Goal: Transaction & Acquisition: Download file/media

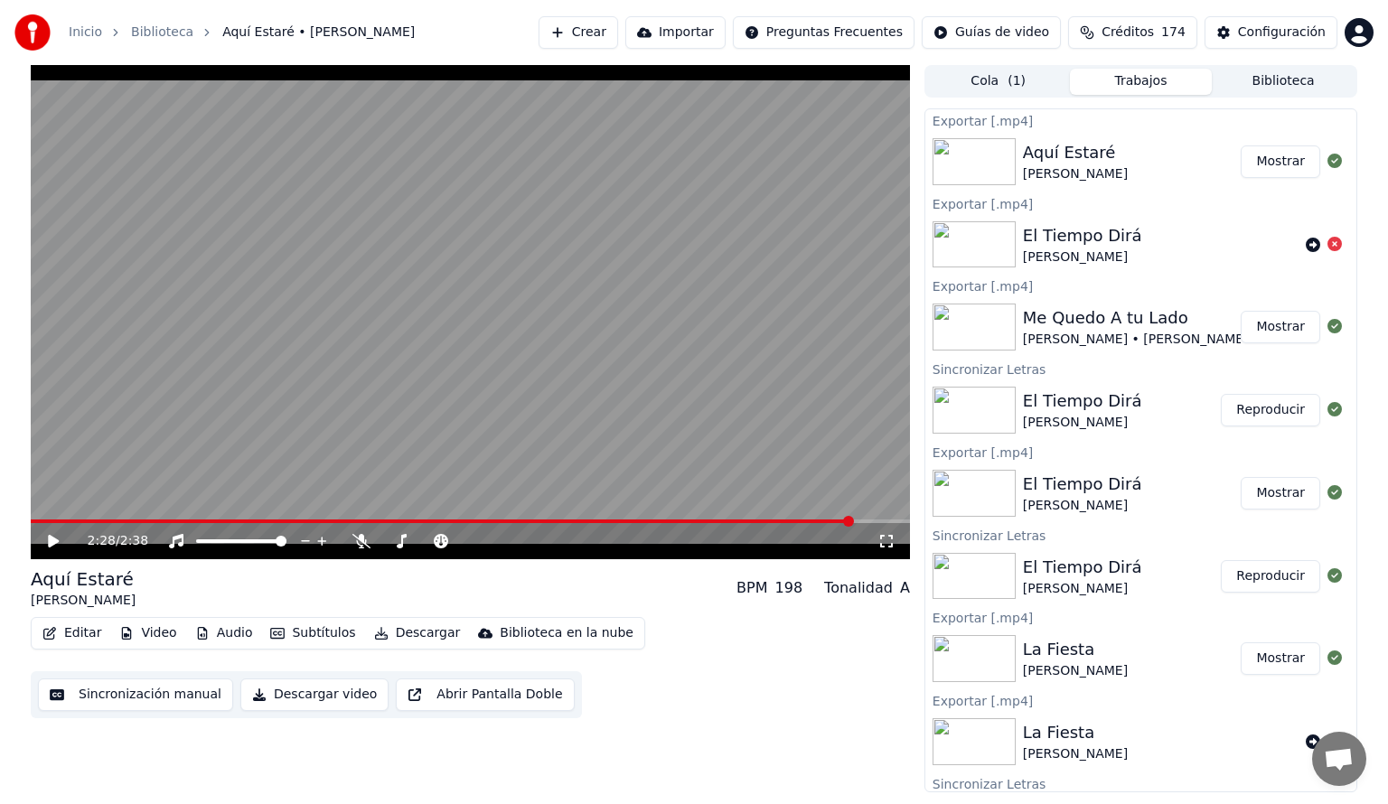
click at [993, 81] on button "Cola ( 1 )" at bounding box center [998, 82] width 143 height 26
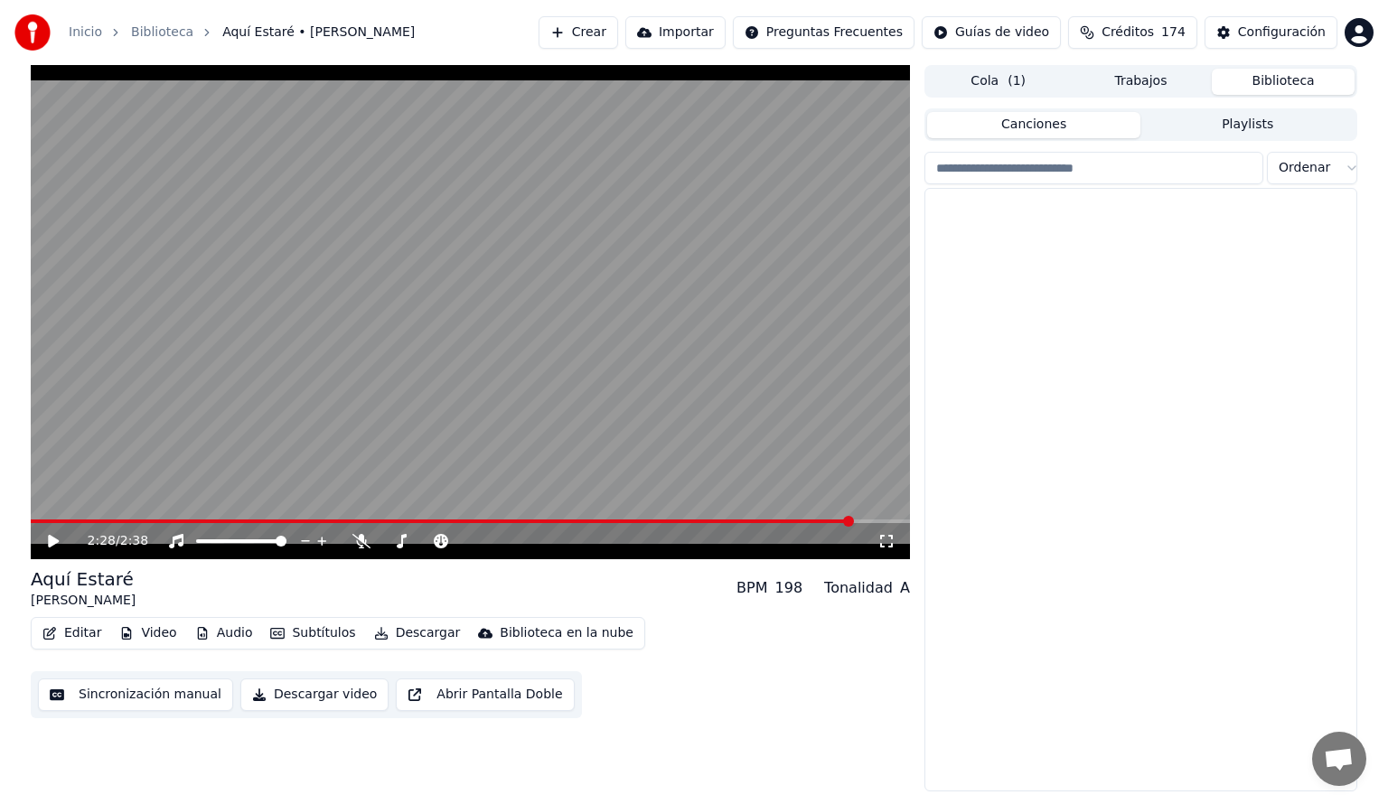
click at [1291, 80] on button "Biblioteca" at bounding box center [1283, 82] width 143 height 26
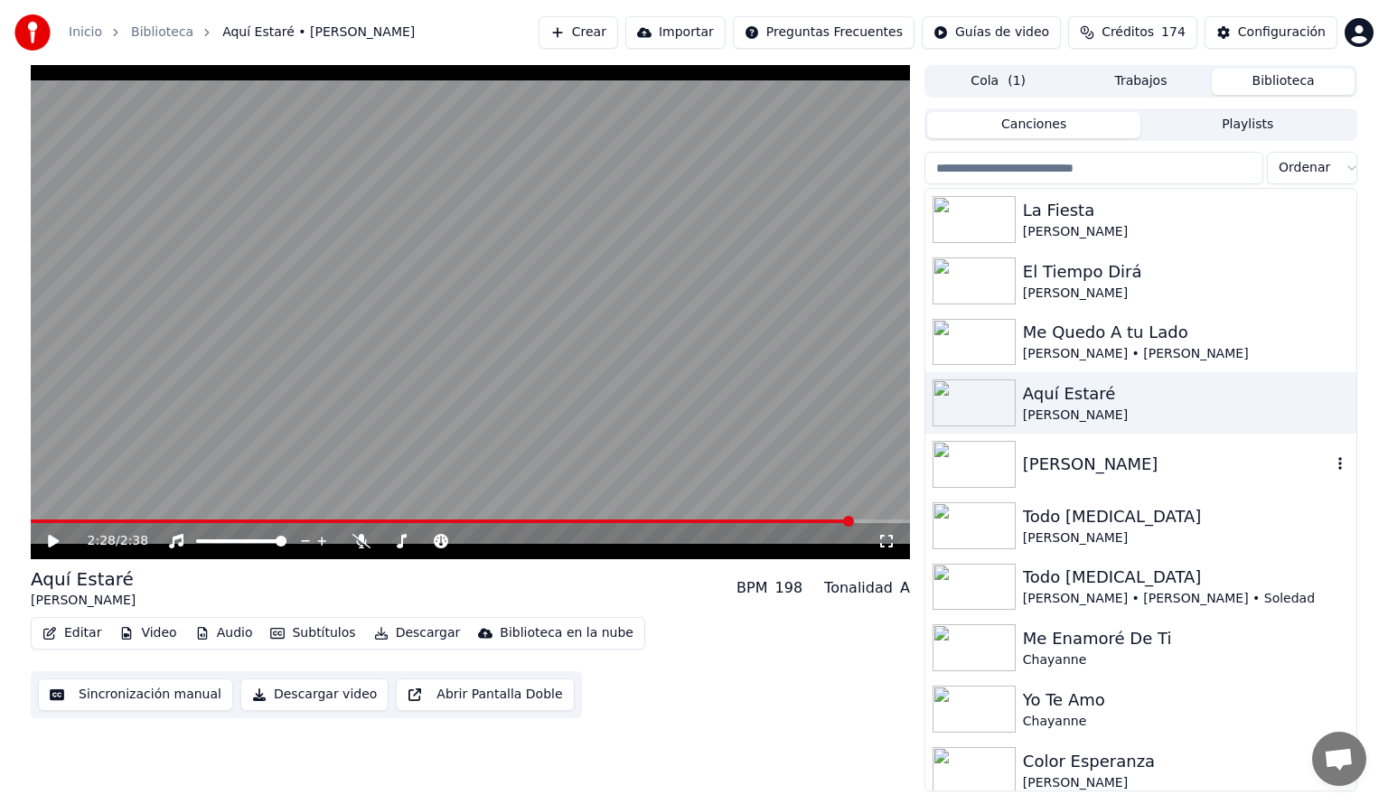
click at [969, 466] on img at bounding box center [974, 464] width 83 height 47
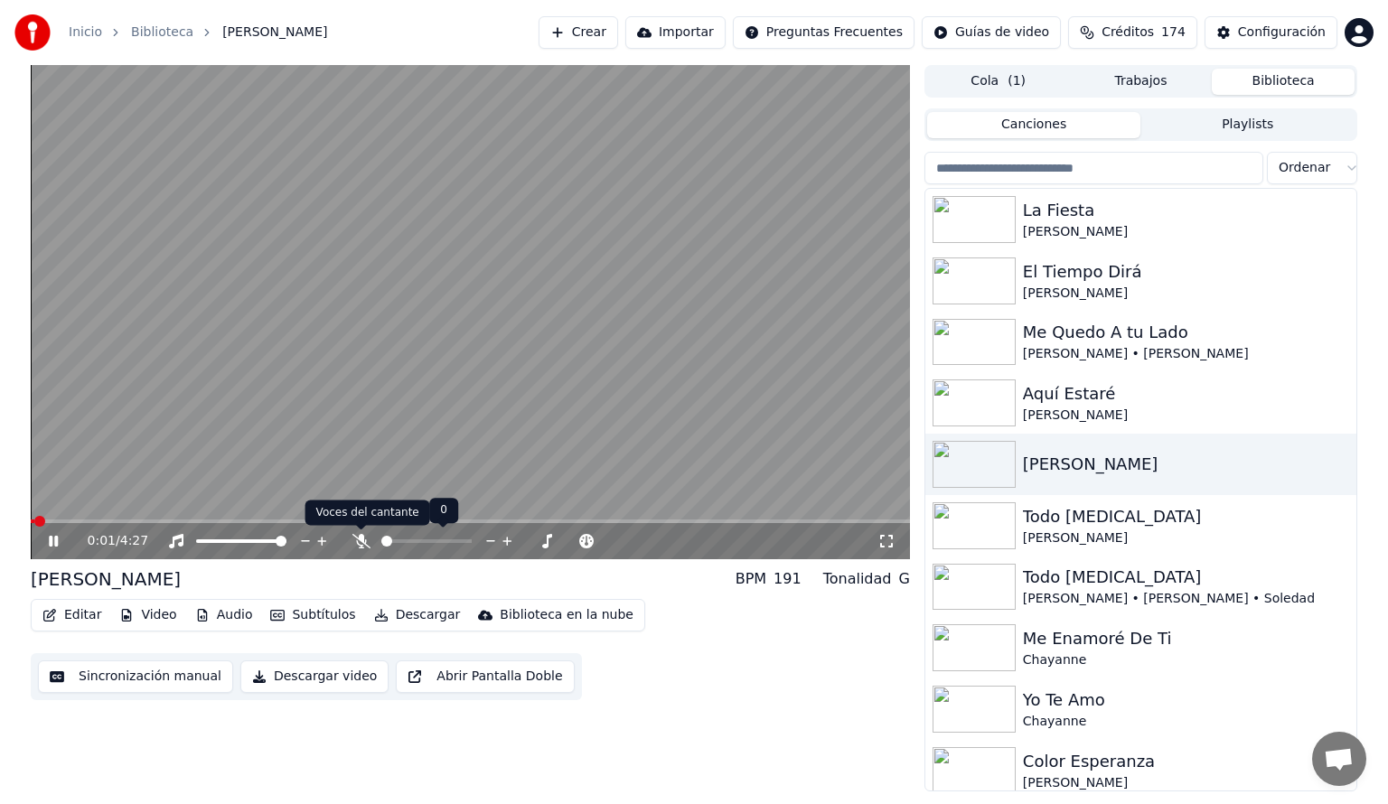
click at [358, 537] on icon at bounding box center [361, 541] width 18 height 14
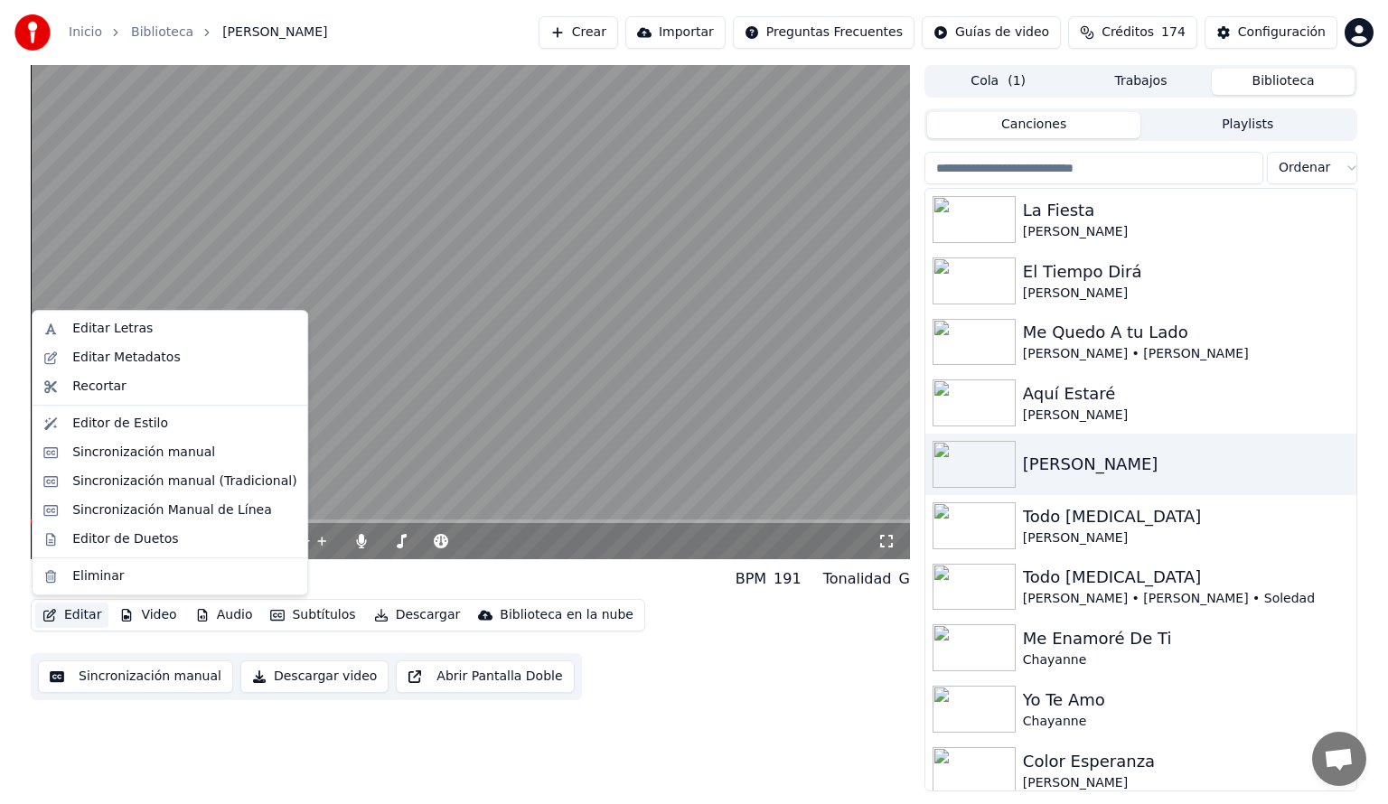
click at [72, 620] on button "Editar" at bounding box center [71, 615] width 73 height 25
click at [121, 328] on div "Editar Letras" at bounding box center [112, 329] width 80 height 18
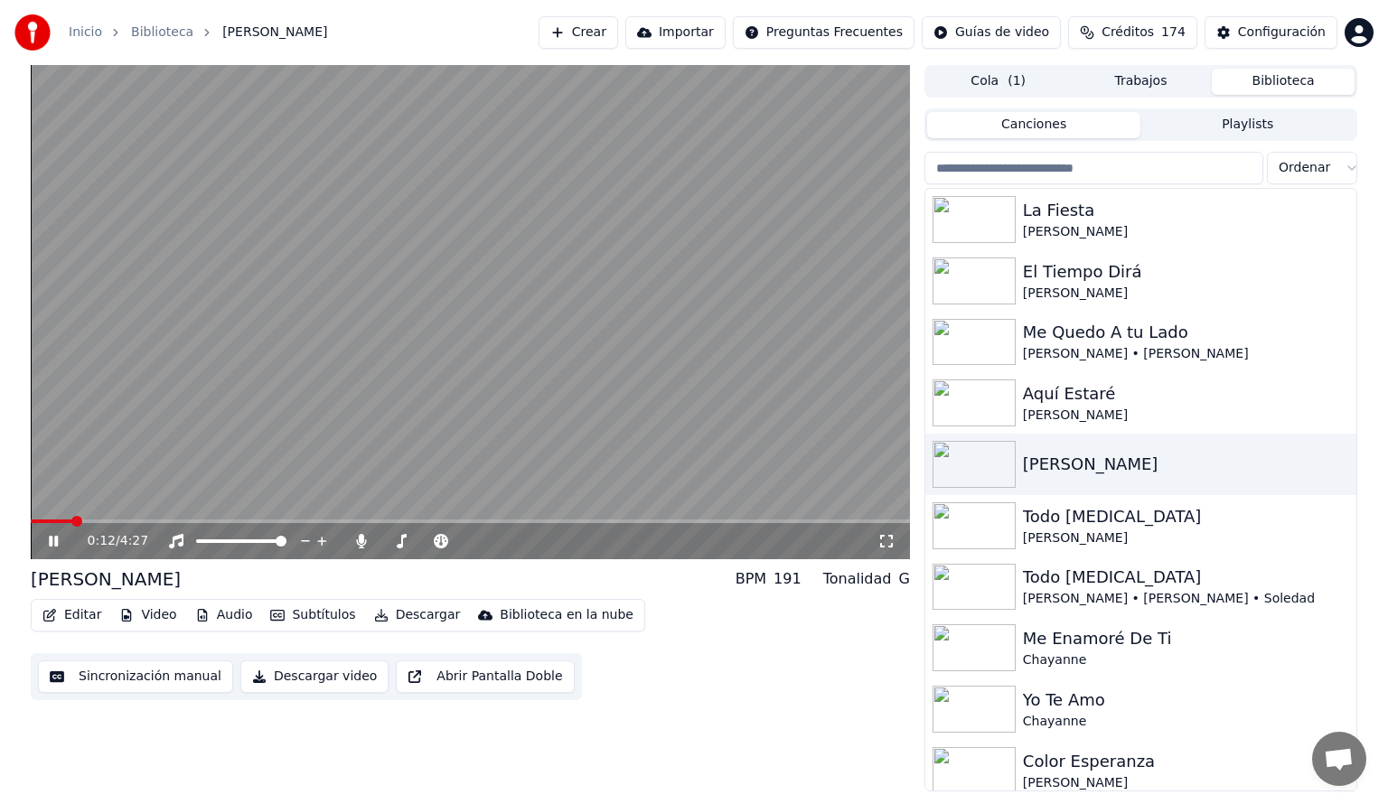
click at [94, 520] on span at bounding box center [470, 522] width 879 height 4
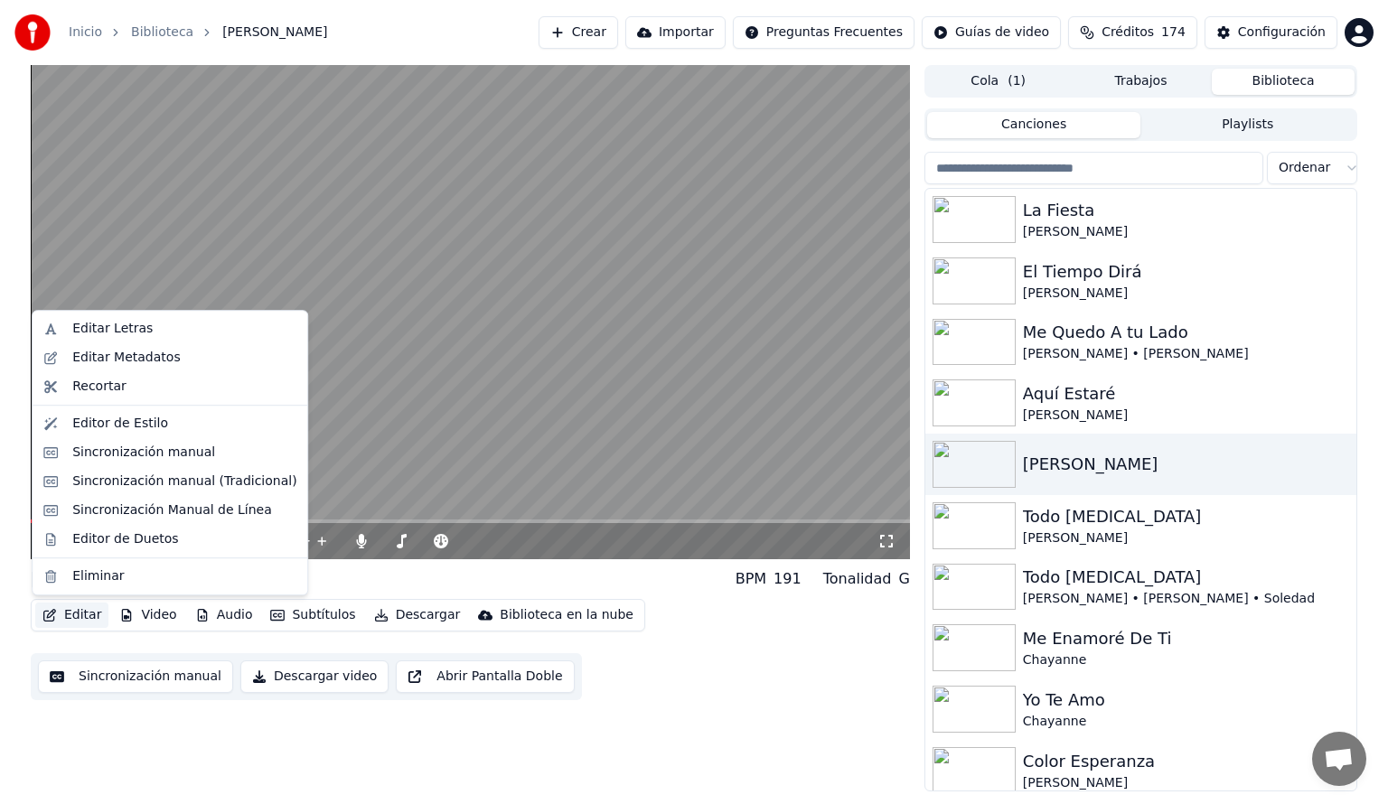
click at [66, 610] on button "Editar" at bounding box center [71, 615] width 73 height 25
click at [98, 325] on div "Editar Letras" at bounding box center [112, 329] width 80 height 18
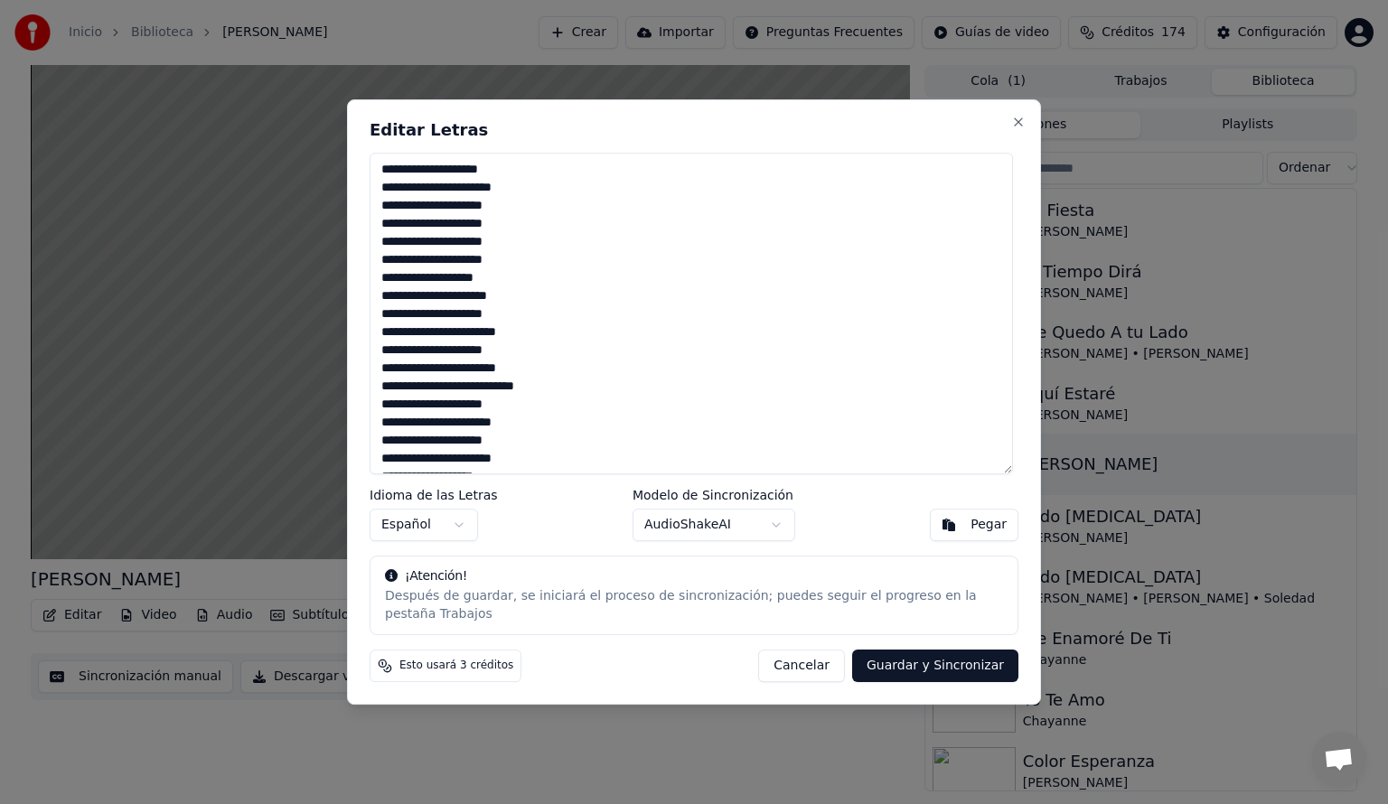
click at [395, 197] on textarea "**********" at bounding box center [691, 314] width 643 height 322
click at [399, 198] on textarea "**********" at bounding box center [691, 314] width 643 height 322
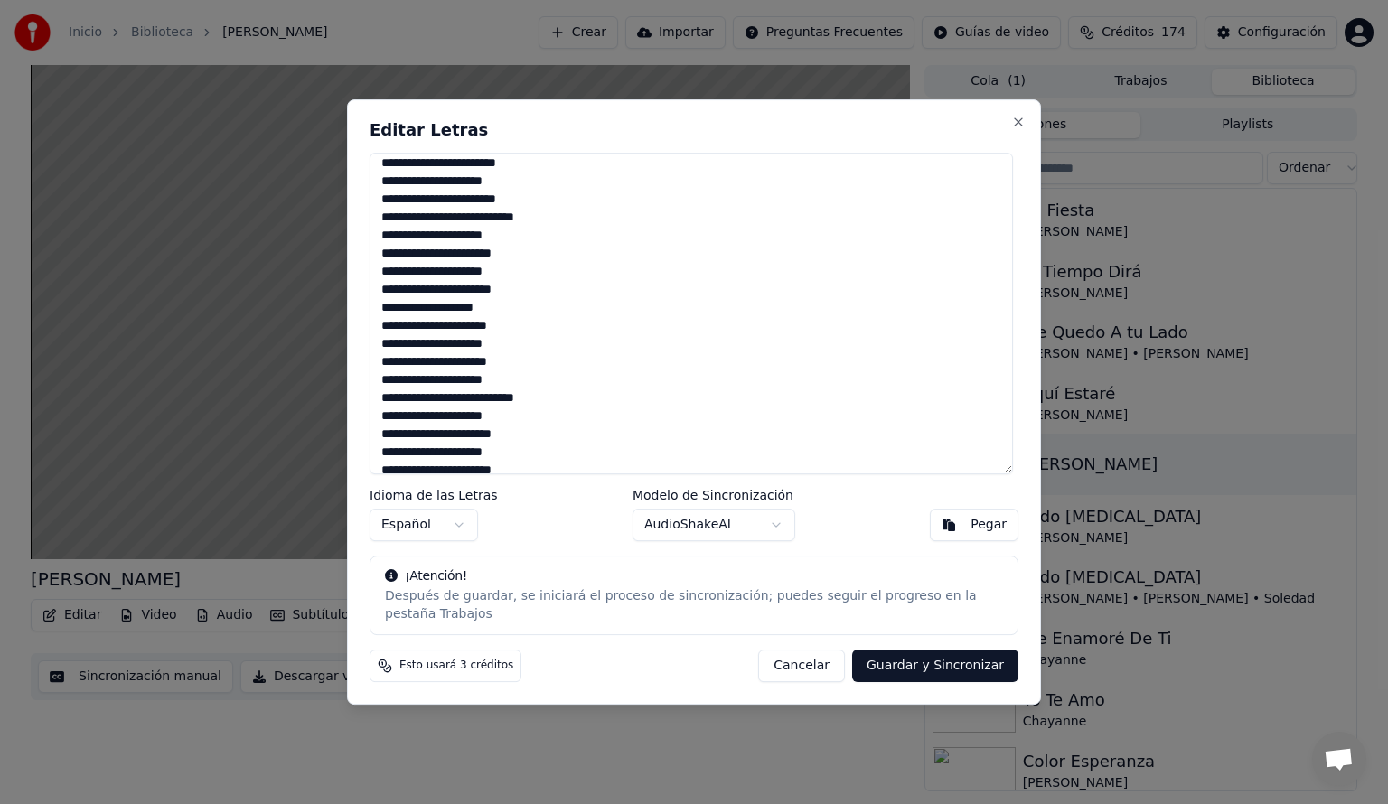
scroll to position [183, 0]
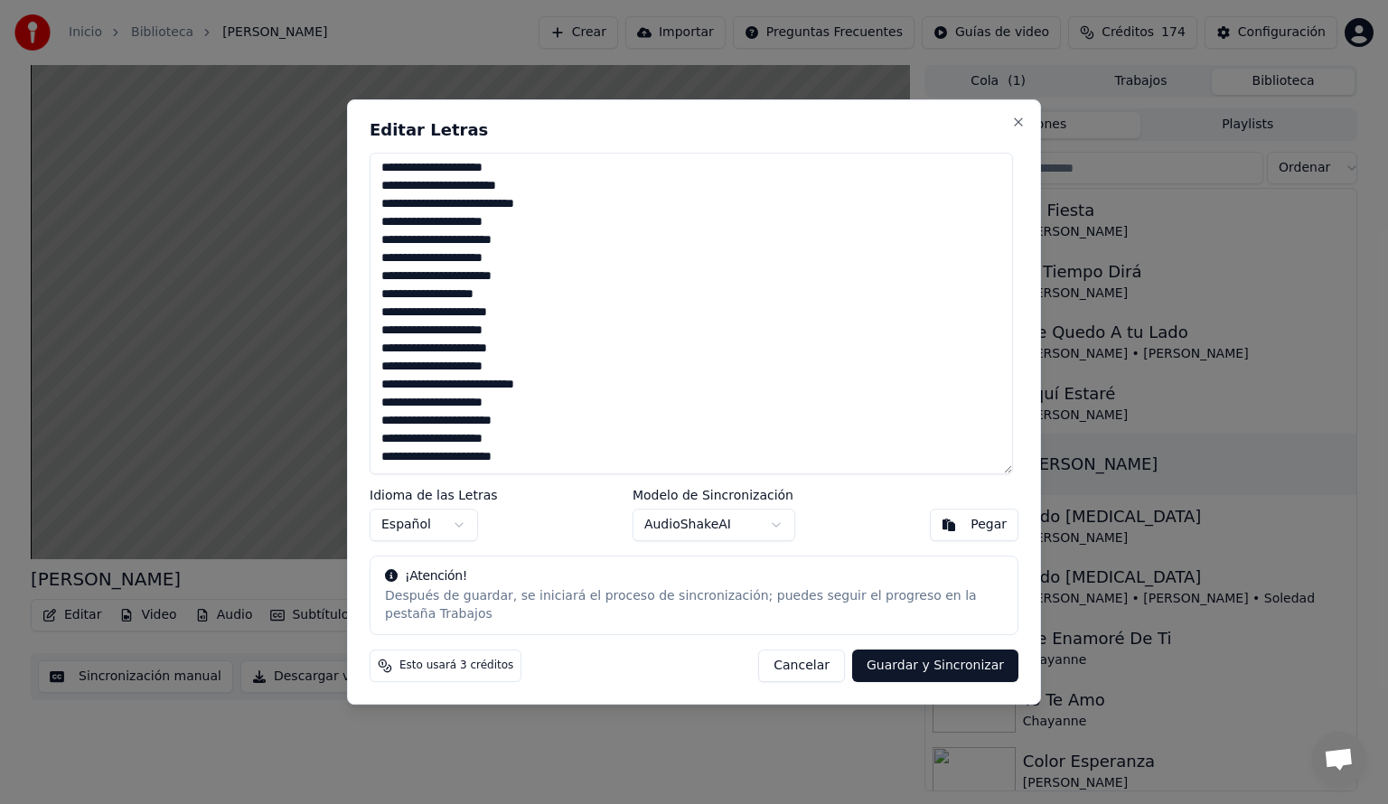
click at [380, 305] on textarea "**********" at bounding box center [691, 314] width 643 height 322
click at [397, 283] on textarea "**********" at bounding box center [691, 314] width 643 height 322
type textarea "**********"
click at [924, 658] on button "Guardar y Sincronizar" at bounding box center [935, 666] width 166 height 33
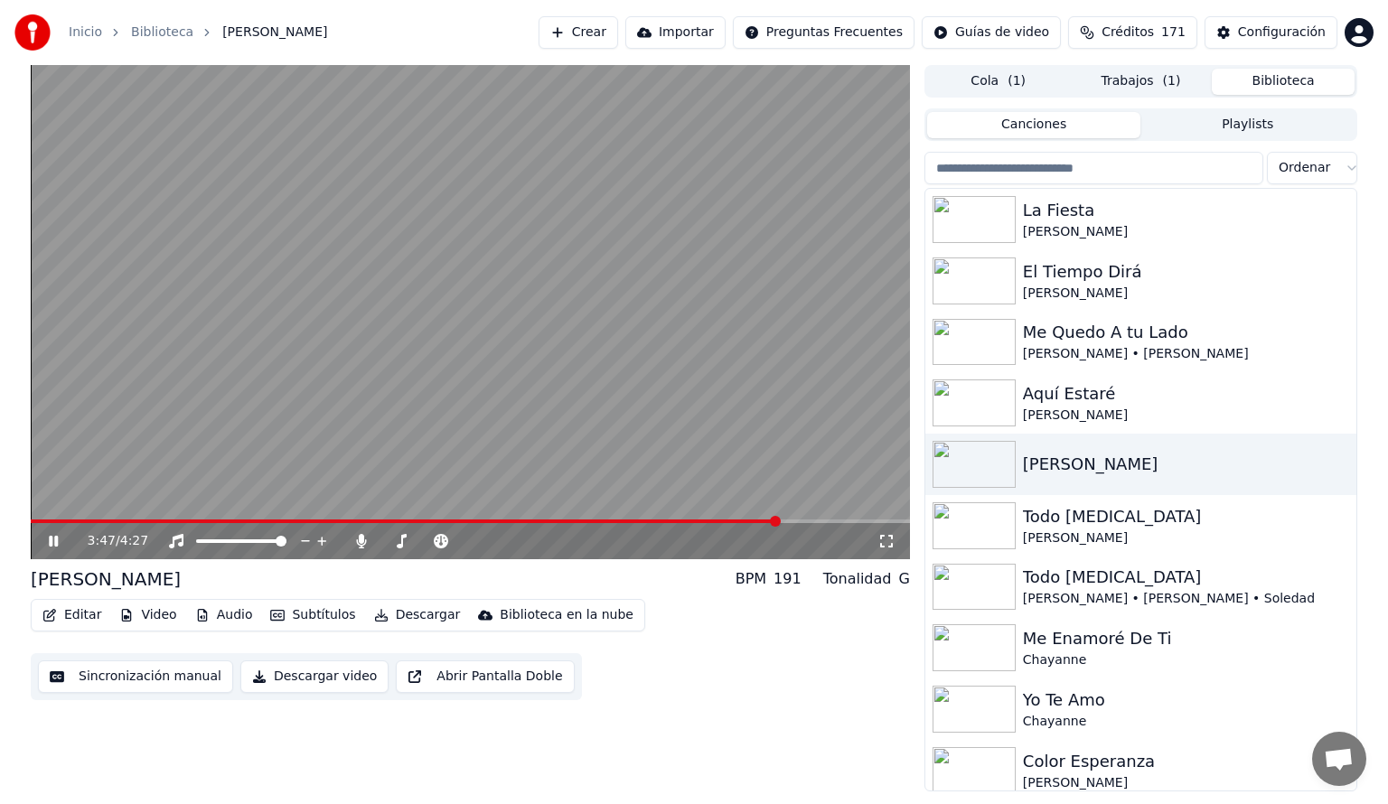
click at [1256, 80] on button "Biblioteca" at bounding box center [1283, 82] width 143 height 26
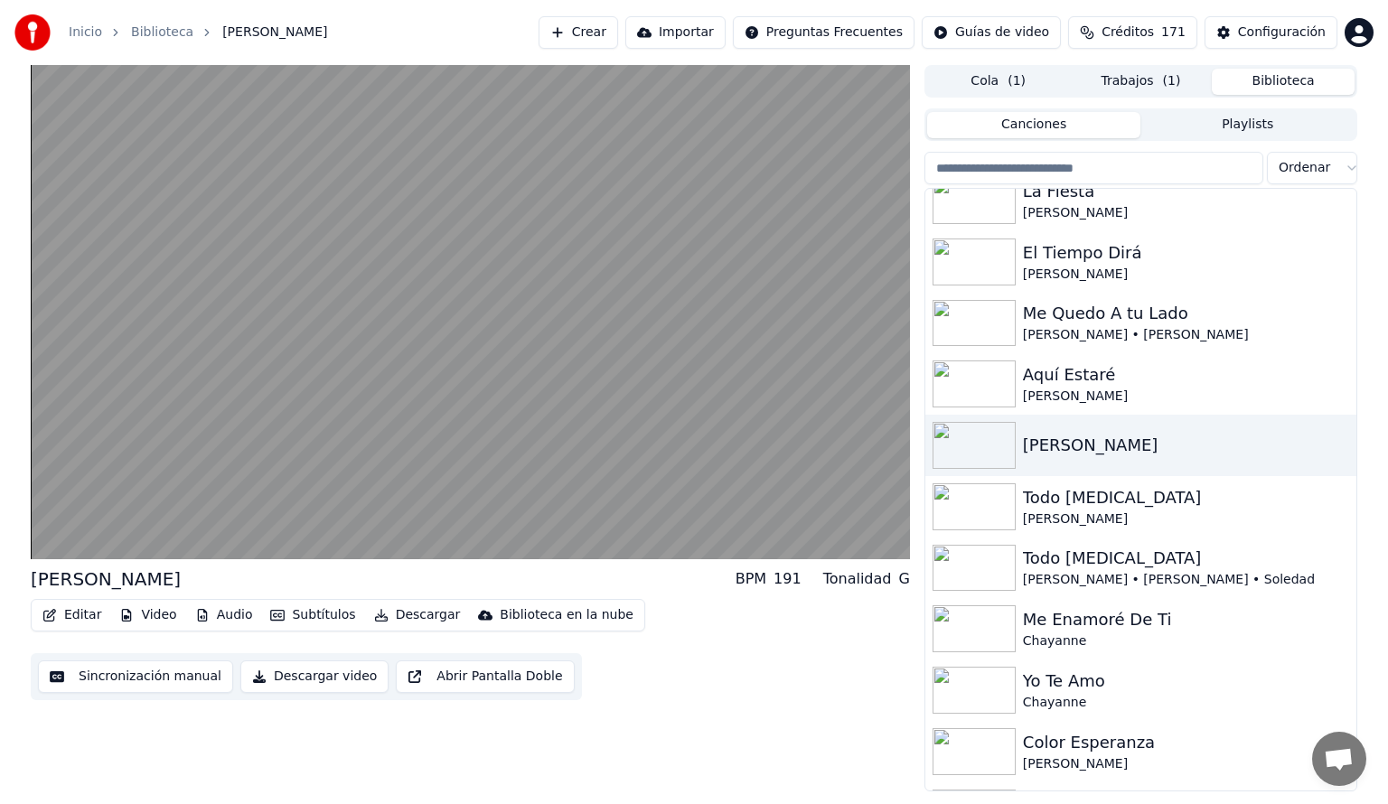
scroll to position [0, 0]
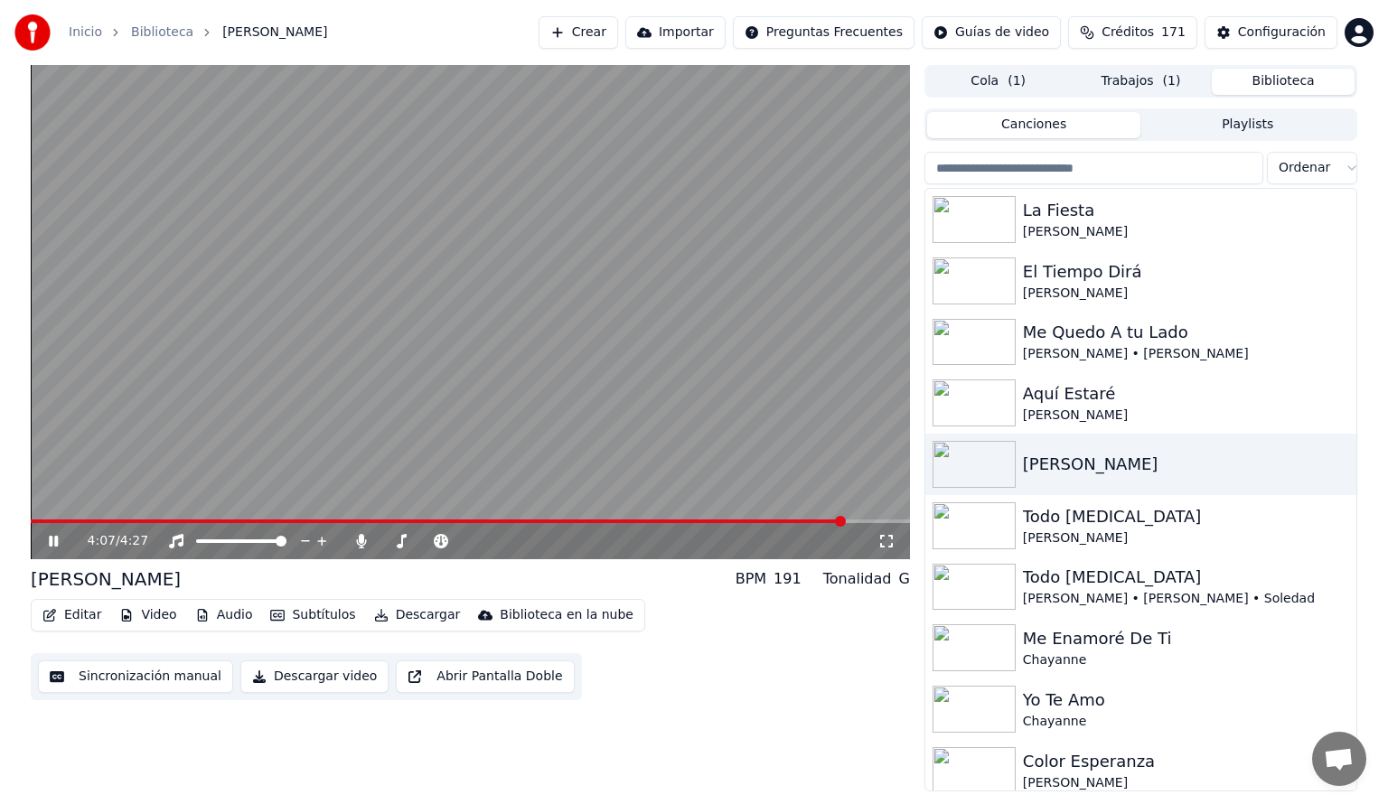
click at [53, 543] on icon at bounding box center [66, 541] width 42 height 14
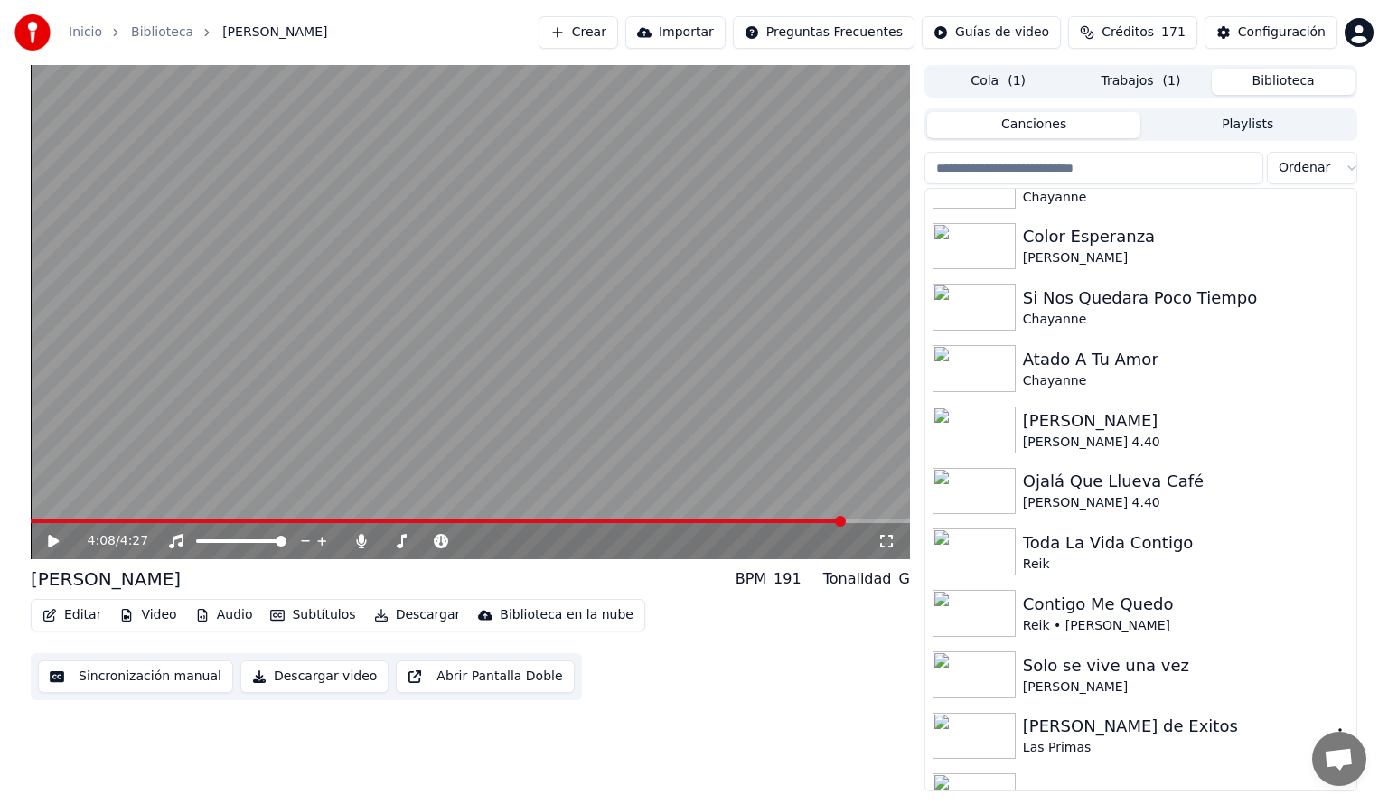
click at [971, 738] on img at bounding box center [974, 736] width 83 height 47
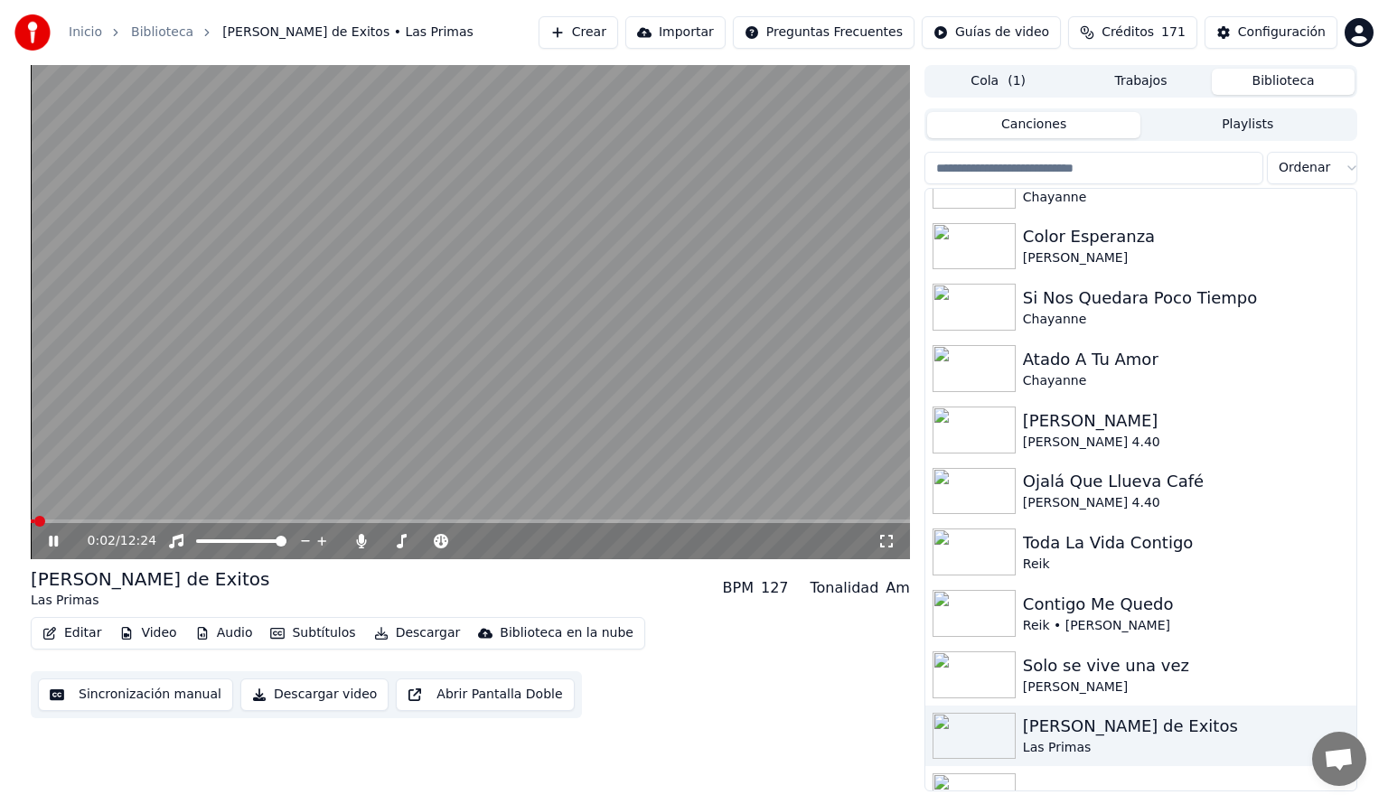
click at [70, 523] on span at bounding box center [470, 522] width 879 height 4
click at [360, 540] on icon at bounding box center [361, 541] width 10 height 14
click at [215, 633] on button "Audio" at bounding box center [224, 633] width 72 height 25
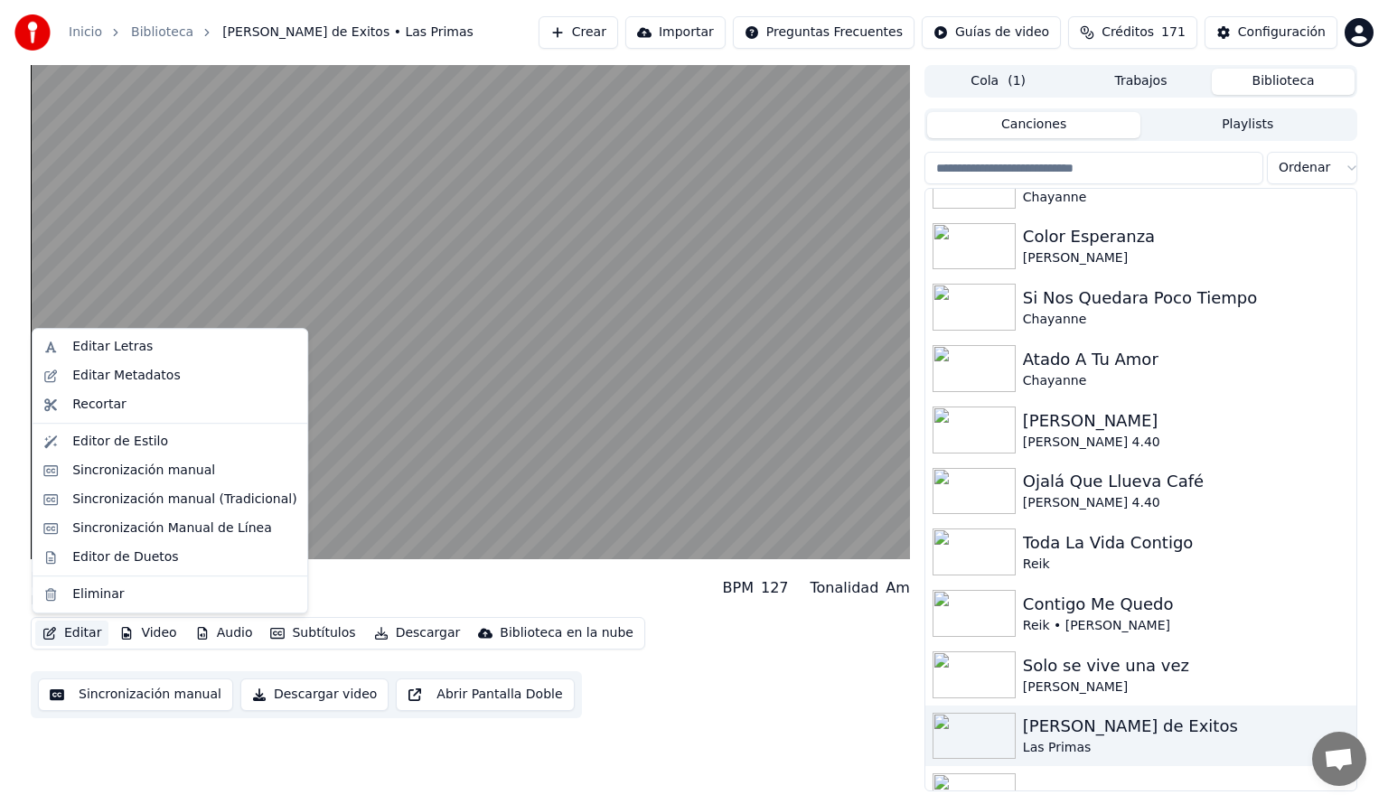
click at [14, 556] on div "[PERSON_NAME] de Exitos Las Primas BPM 127 Tonalidad Am Editar Video Audio Subt…" at bounding box center [694, 428] width 1388 height 727
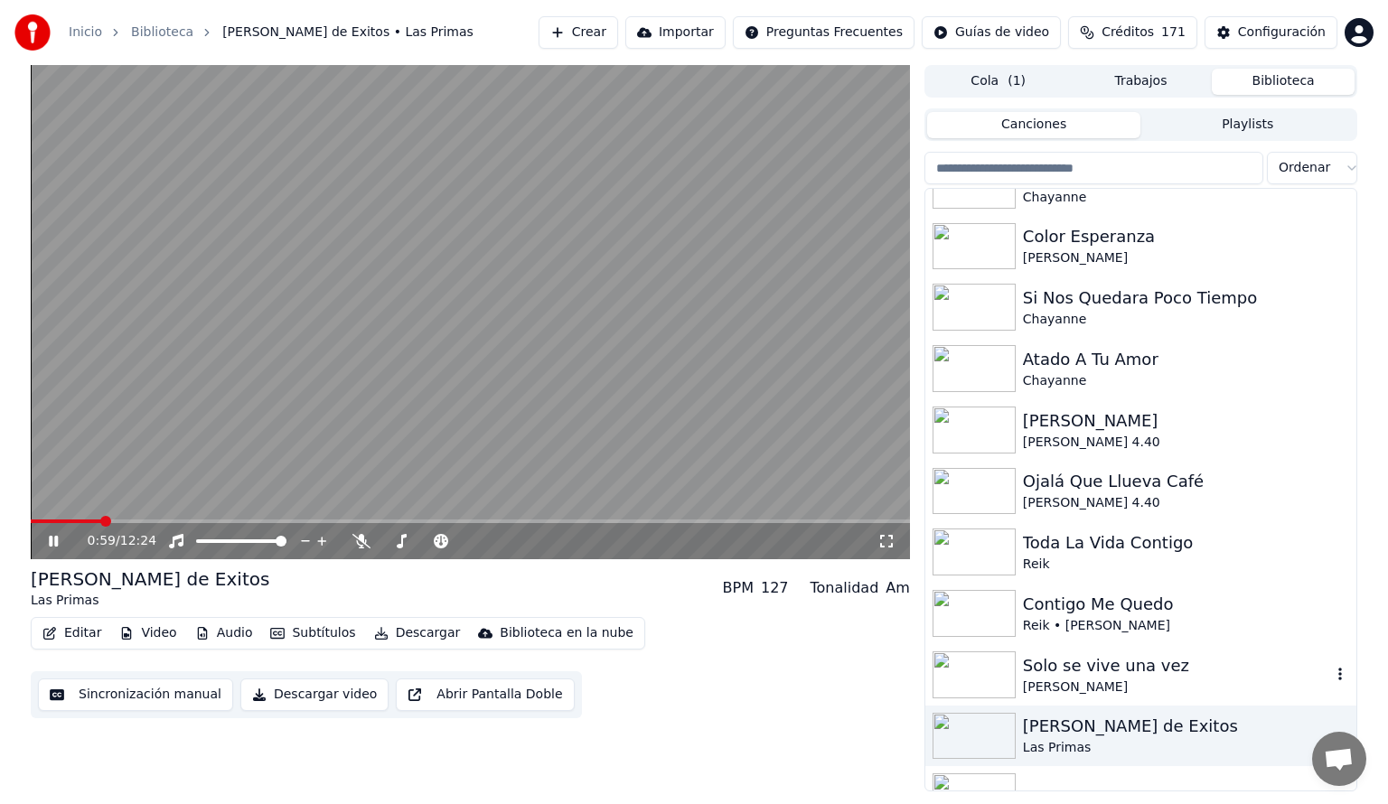
click at [988, 661] on img at bounding box center [974, 675] width 83 height 47
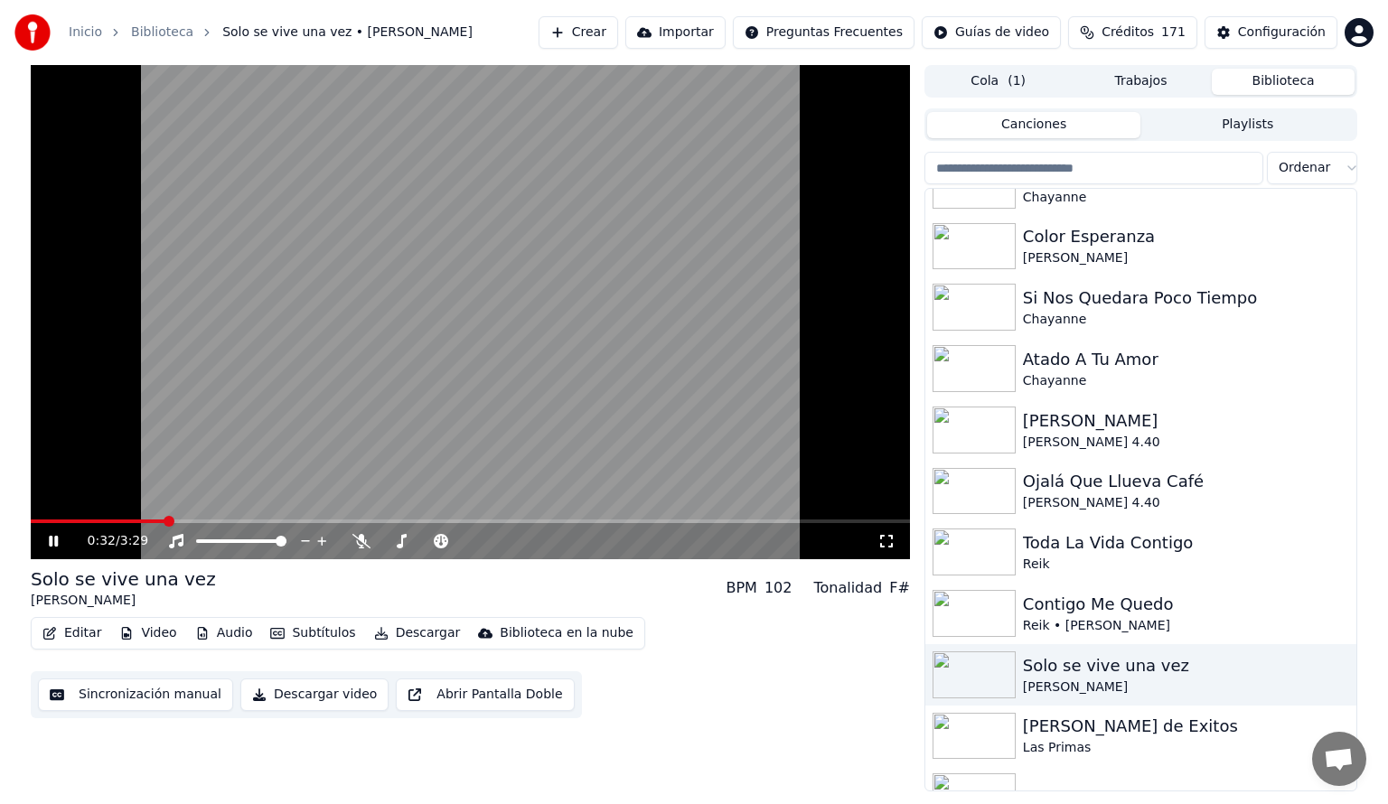
click at [164, 520] on span at bounding box center [470, 522] width 879 height 4
click at [61, 520] on span at bounding box center [147, 522] width 233 height 4
click at [95, 521] on span at bounding box center [470, 522] width 879 height 4
click at [80, 520] on span at bounding box center [66, 522] width 70 height 4
click at [358, 537] on icon at bounding box center [361, 541] width 18 height 14
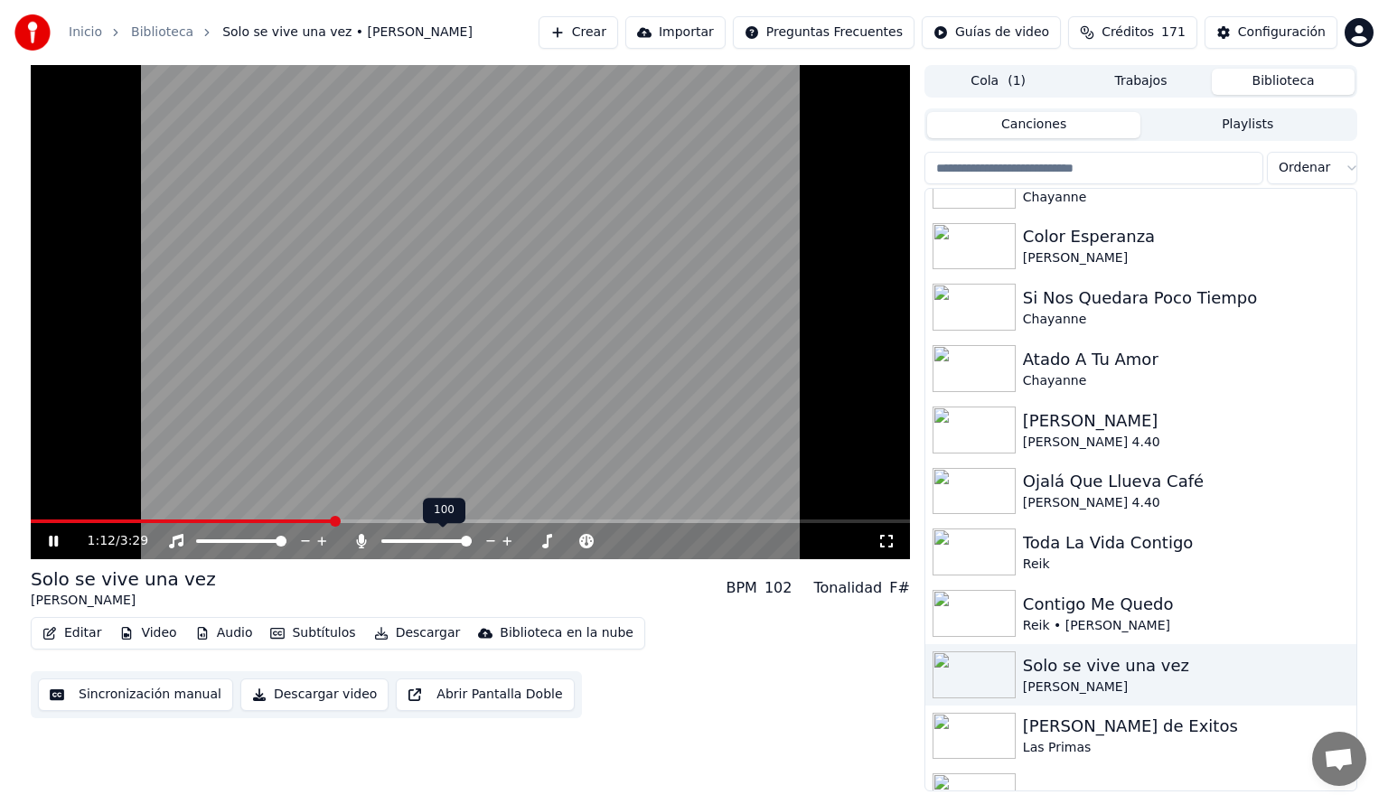
click at [356, 544] on icon at bounding box center [361, 541] width 18 height 14
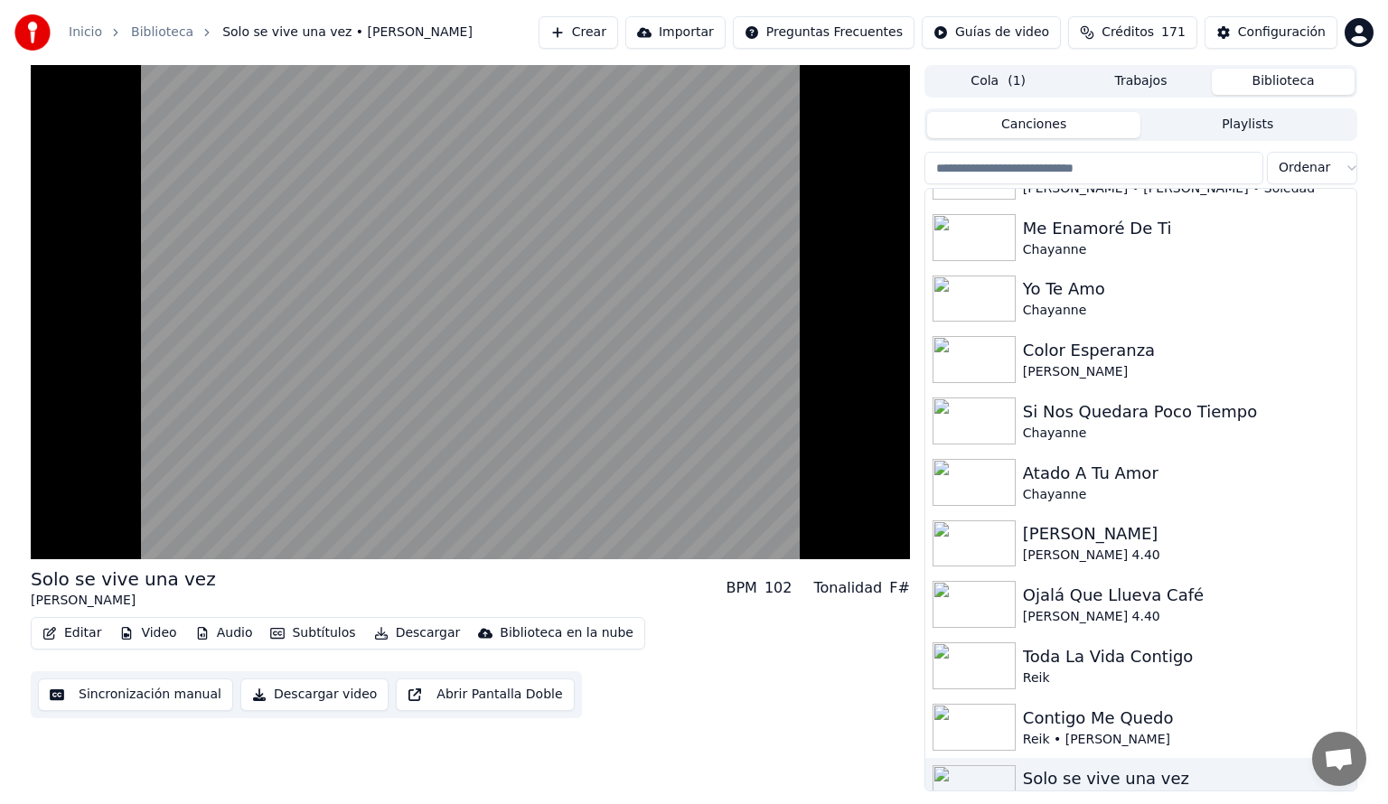
scroll to position [687, 0]
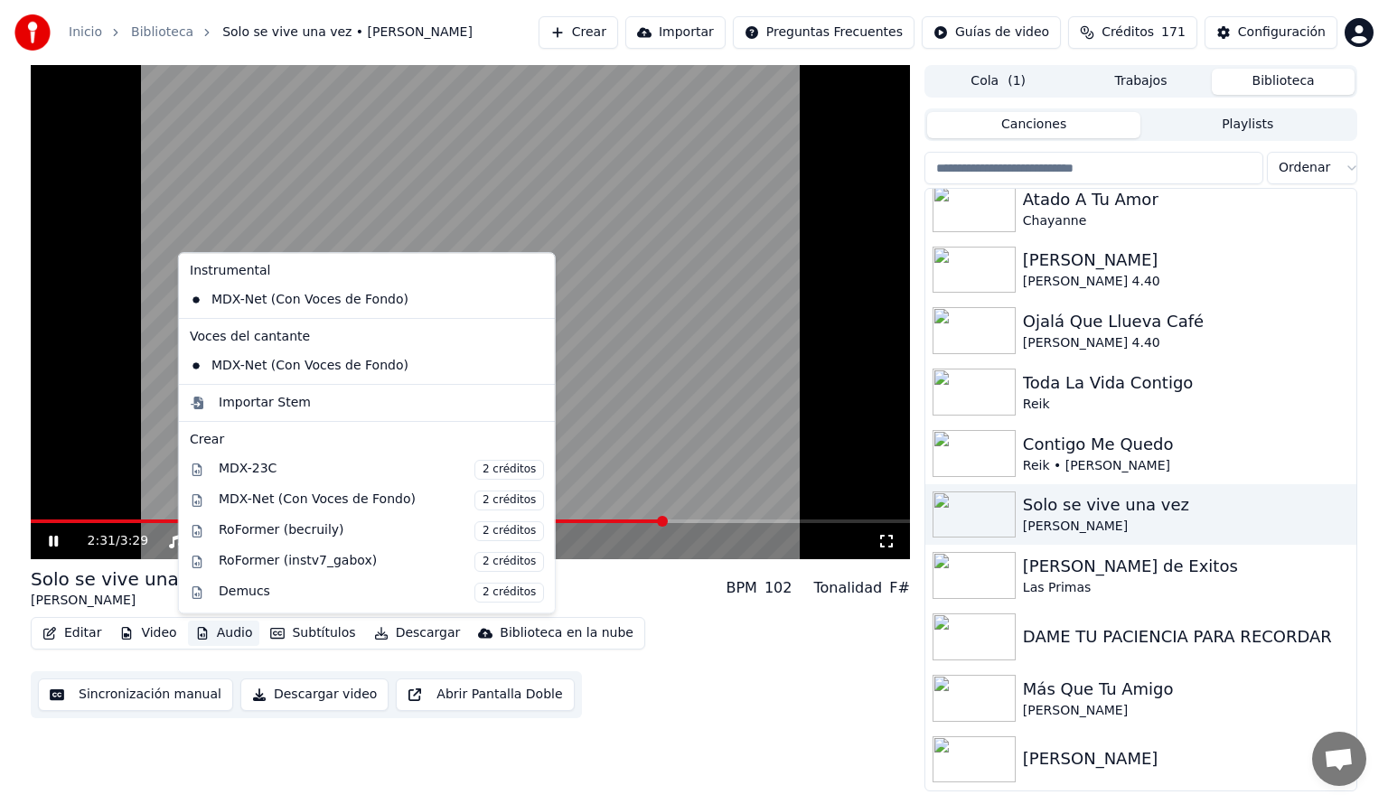
click at [210, 635] on button "Audio" at bounding box center [224, 633] width 72 height 25
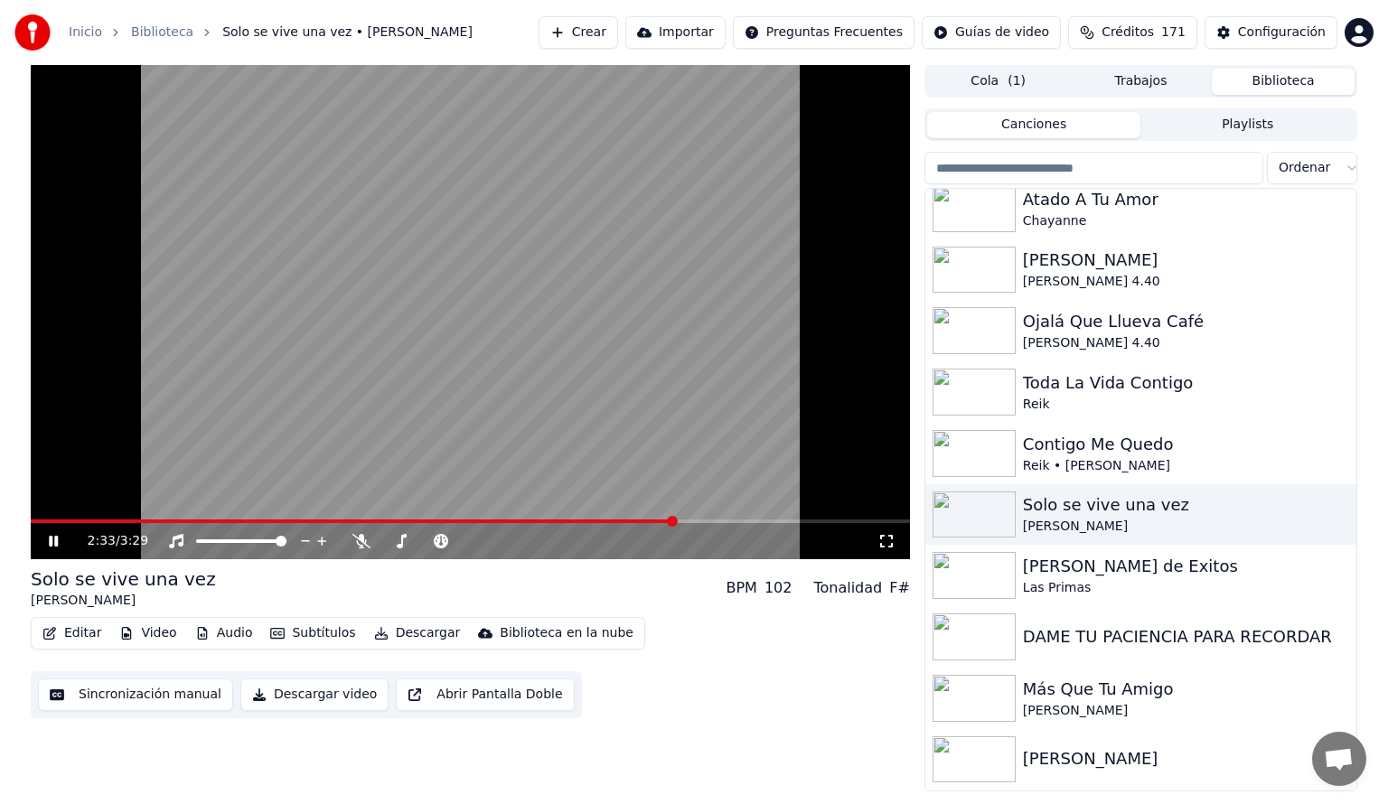
click at [17, 549] on div "2:33 / 3:29 Solo se vive una vez [PERSON_NAME] BPM 102 Tonalidad F# Editar Vide…" at bounding box center [693, 428] width 1355 height 727
click at [755, 520] on span at bounding box center [470, 522] width 879 height 4
click at [819, 522] on span at bounding box center [470, 522] width 879 height 4
click at [60, 539] on icon at bounding box center [66, 541] width 42 height 14
click at [406, 630] on button "Descargar" at bounding box center [417, 633] width 101 height 25
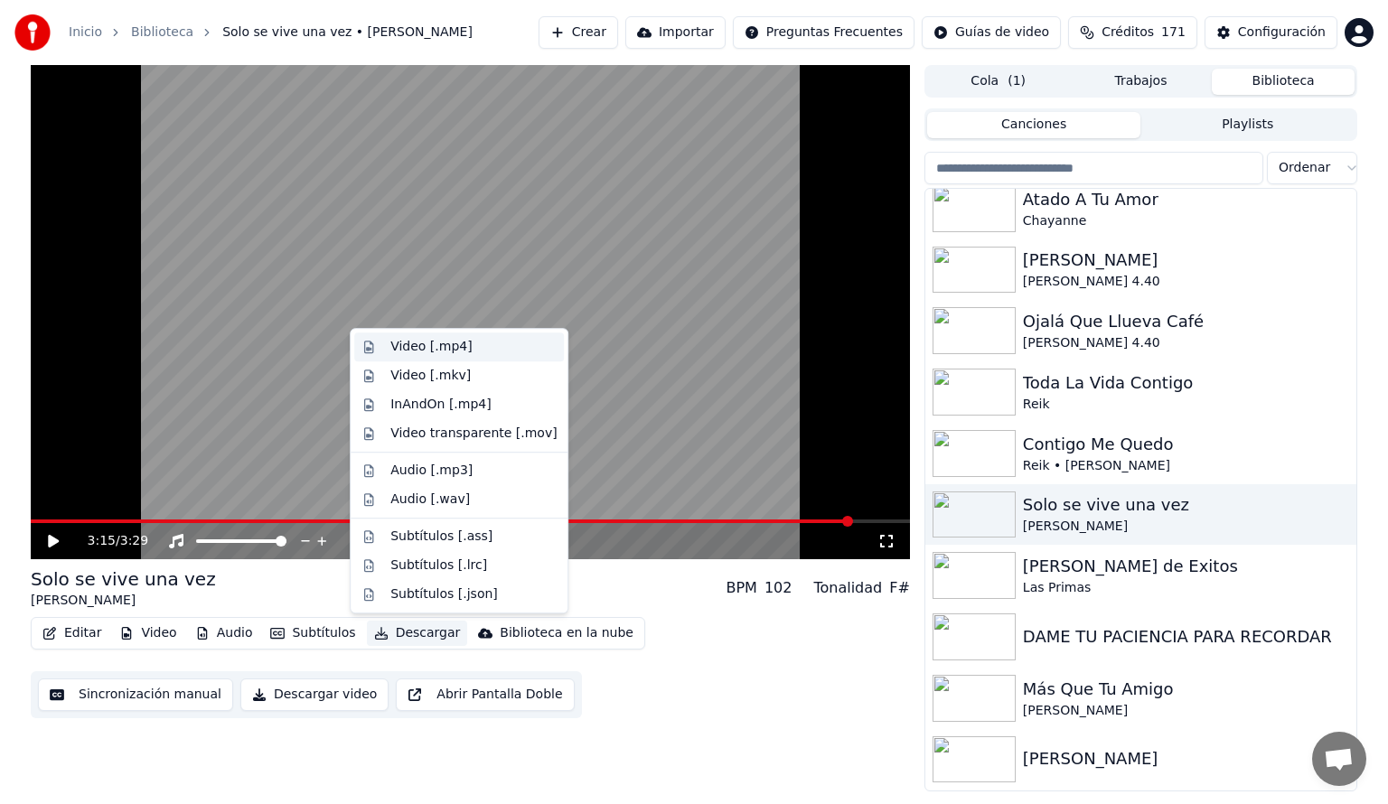
click at [455, 346] on div "Video [.mp4]" at bounding box center [430, 347] width 81 height 18
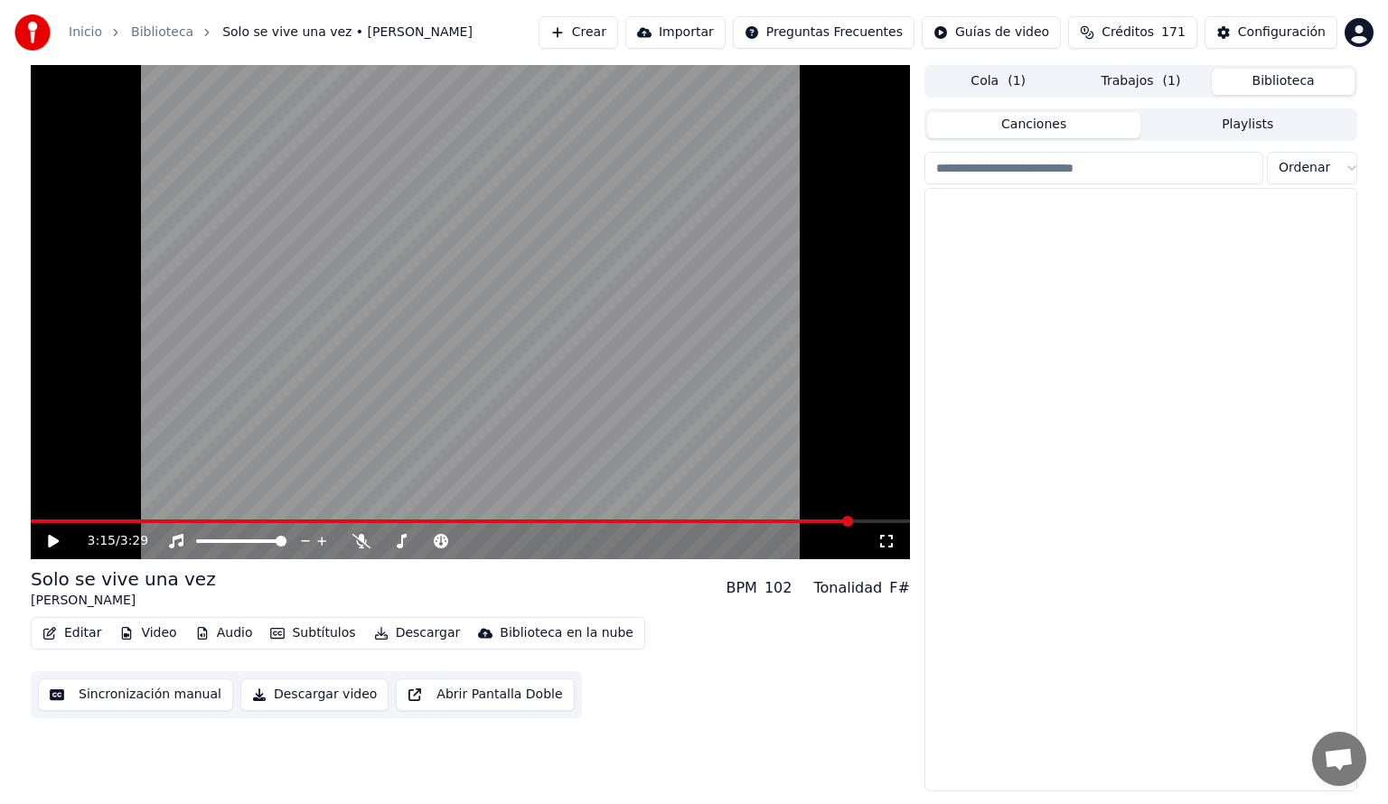
click at [1266, 72] on button "Biblioteca" at bounding box center [1283, 82] width 143 height 26
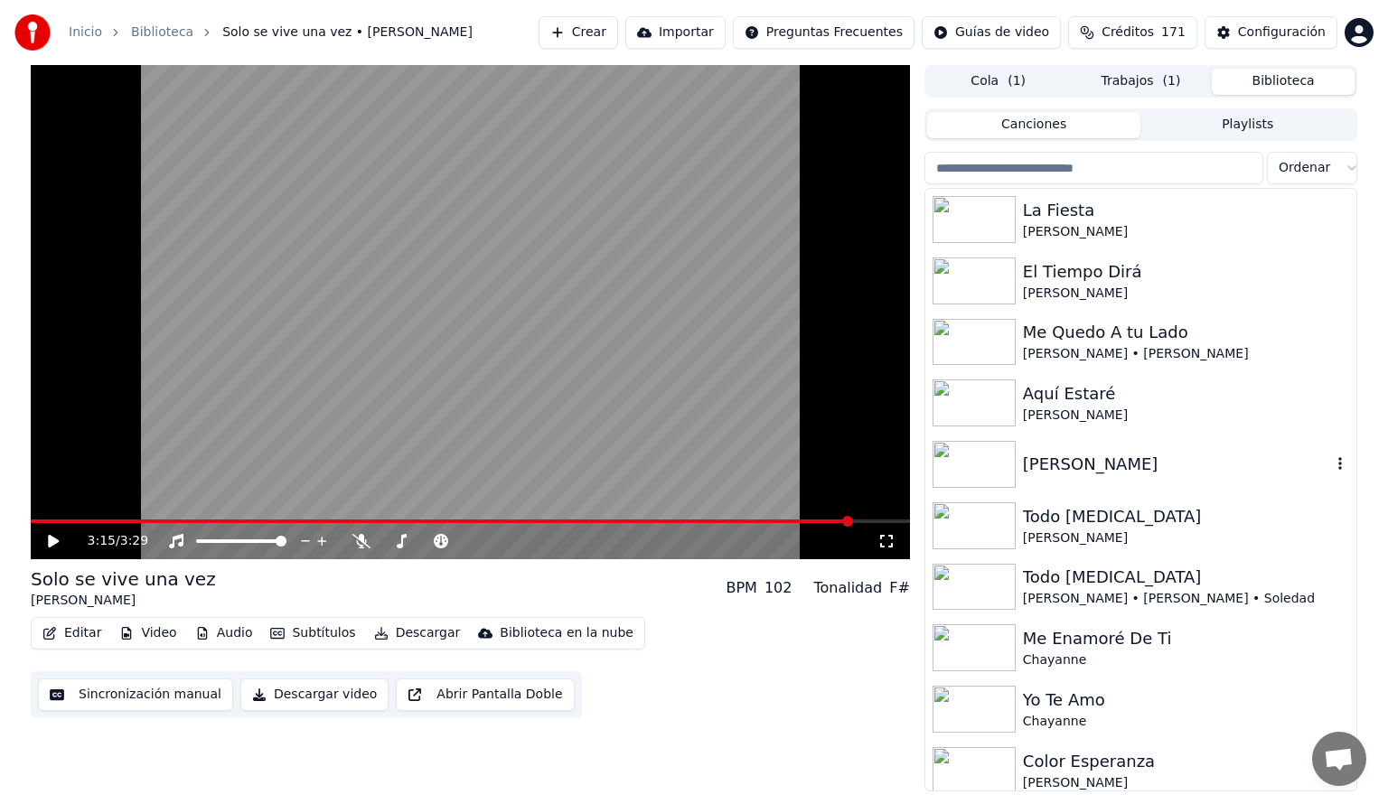
click at [999, 458] on img at bounding box center [974, 464] width 83 height 47
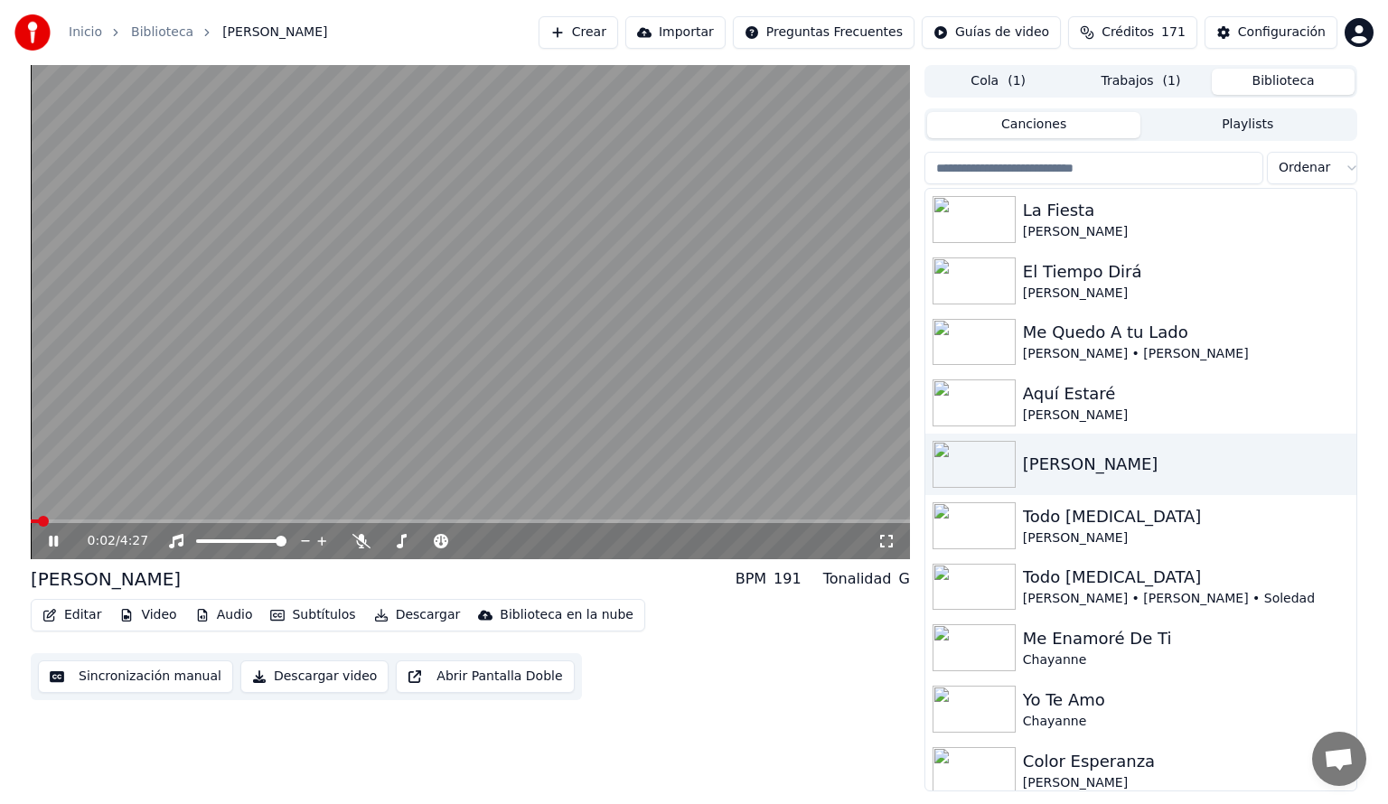
click at [54, 544] on icon at bounding box center [66, 541] width 42 height 14
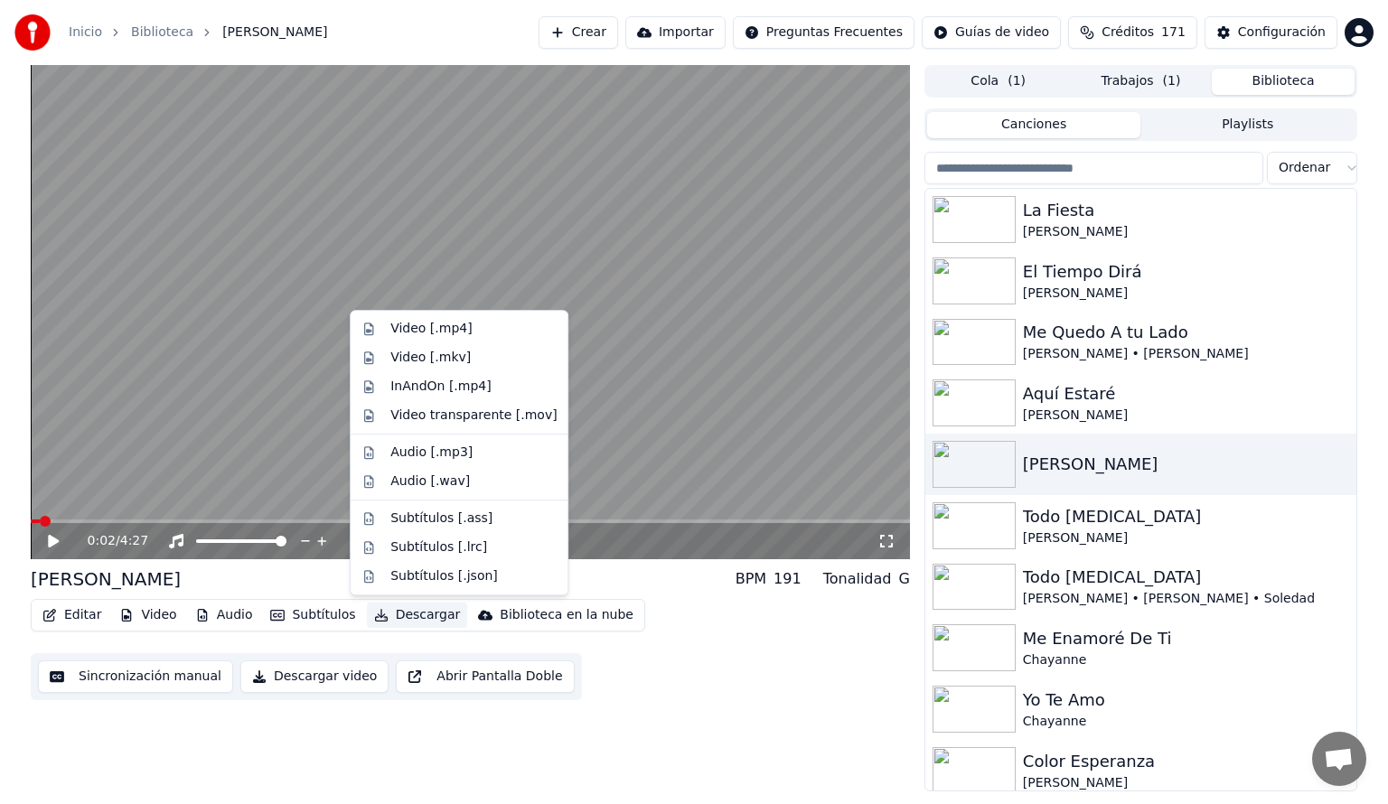
click at [398, 617] on button "Descargar" at bounding box center [417, 615] width 101 height 25
click at [416, 332] on div "Video [.mp4]" at bounding box center [430, 329] width 81 height 18
